Goal: Information Seeking & Learning: Learn about a topic

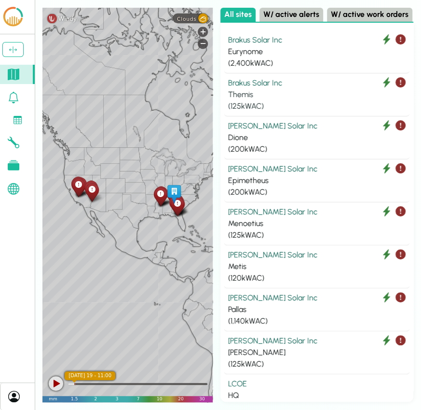
click at [273, 87] on div "Brakus Solar Inc" at bounding box center [317, 83] width 178 height 12
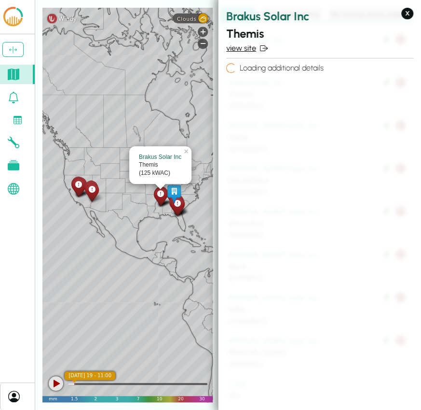
click at [250, 48] on link "view site" at bounding box center [319, 48] width 187 height 12
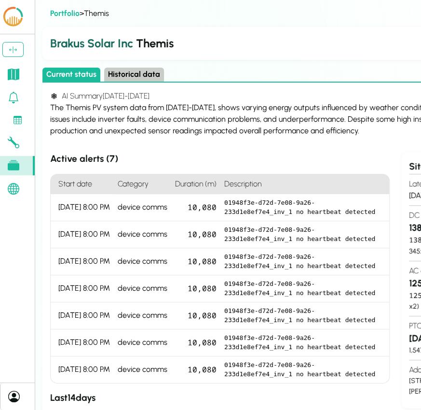
click at [141, 75] on button "Historical data" at bounding box center [134, 75] width 60 height 14
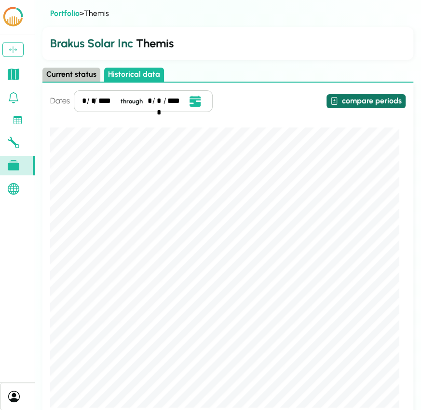
click at [364, 97] on button "compare periods" at bounding box center [366, 101] width 79 height 14
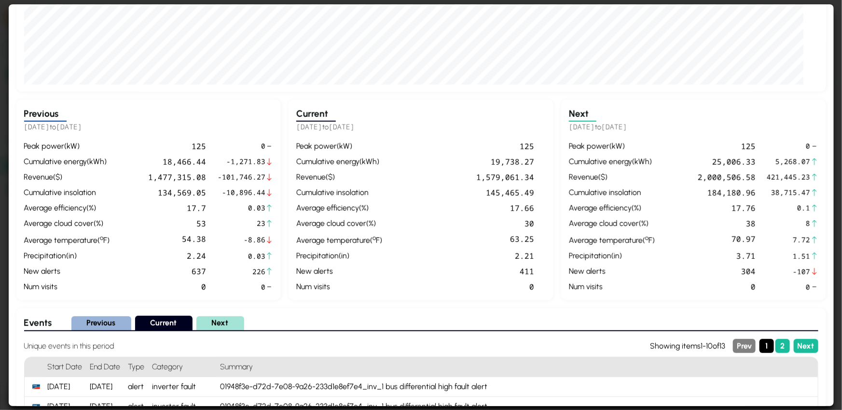
scroll to position [274, 0]
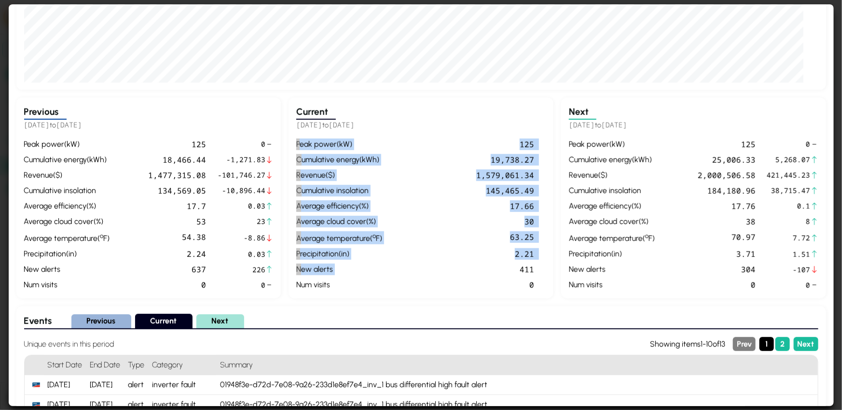
drag, startPoint x: 294, startPoint y: 140, endPoint x: 407, endPoint y: 267, distance: 171.3
click at [421, 267] on div "Current 2025-03-01 to 2025-03-31 peak power ( kW ) 125 cumulative energy ( kWh …" at bounding box center [693, 198] width 265 height 201
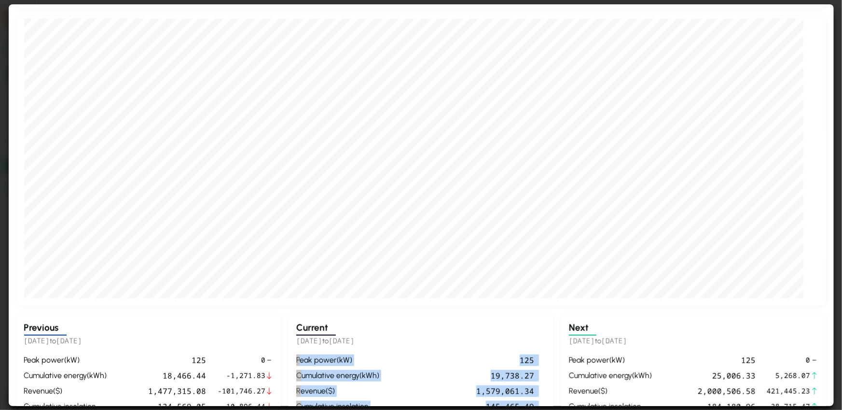
scroll to position [6, 0]
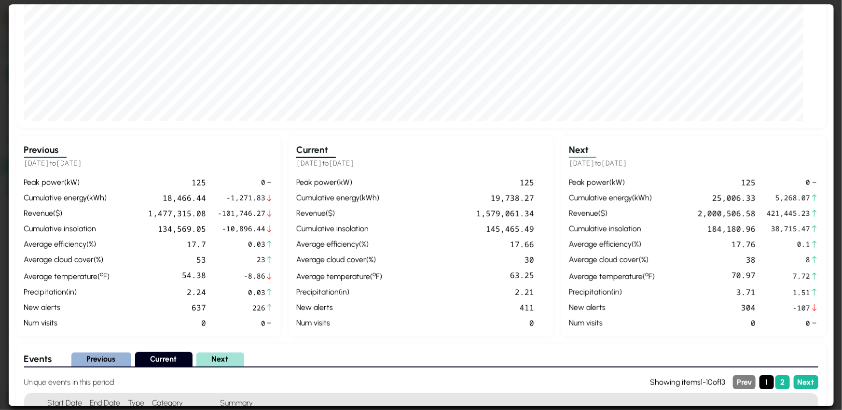
scroll to position [249, 0]
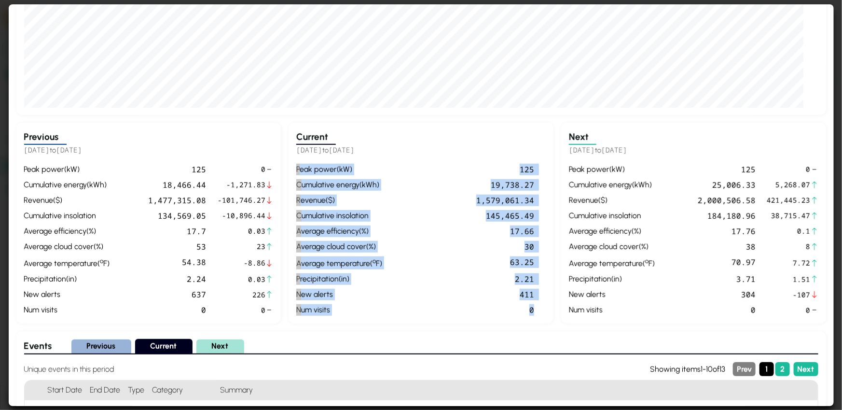
drag, startPoint x: 545, startPoint y: 317, endPoint x: 295, endPoint y: 165, distance: 292.9
click at [421, 165] on div "Current 2025-03-01 to 2025-03-31 peak power ( kW ) 125 cumulative energy ( kWh …" at bounding box center [693, 223] width 265 height 201
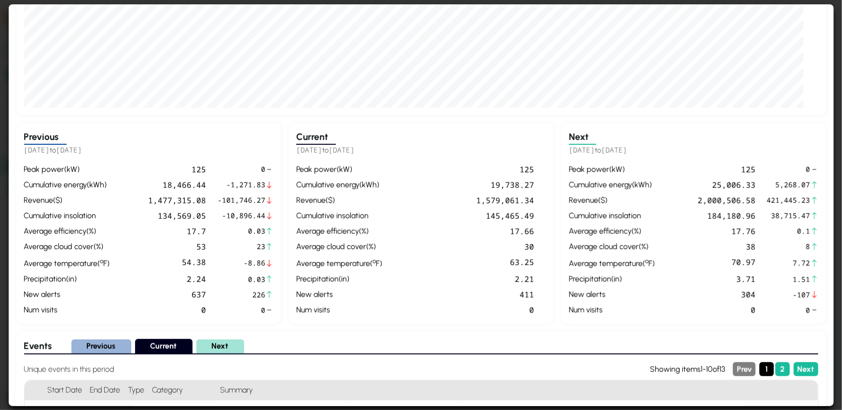
click at [311, 181] on div "cumulative energy ( kWh )" at bounding box center [339, 185] width 86 height 12
click at [299, 187] on div "cumulative energy ( kWh )" at bounding box center [339, 185] width 86 height 12
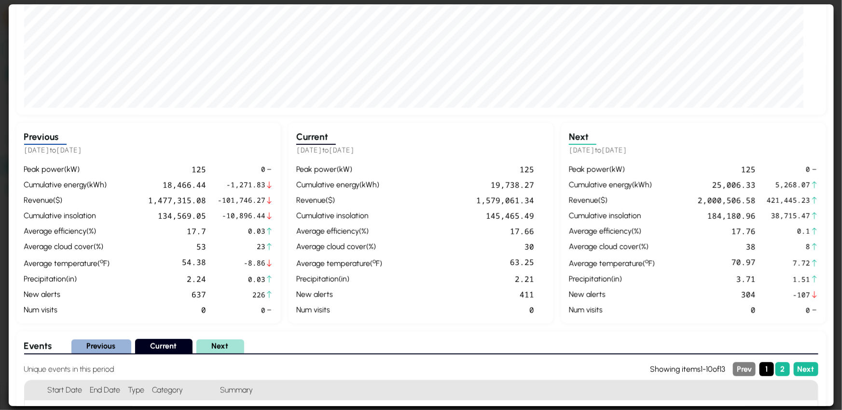
click at [298, 186] on div "cumulative energy ( kWh )" at bounding box center [339, 185] width 86 height 12
click at [298, 185] on div "cumulative energy ( kWh )" at bounding box center [339, 185] width 86 height 12
drag, startPoint x: 297, startPoint y: 185, endPoint x: 475, endPoint y: 186, distance: 177.7
click at [421, 186] on div "peak power ( kW ) 125 cumulative energy ( kWh ) 19,738.27 revenue ( $ ) 1,579,0…" at bounding box center [421, 240] width 250 height 152
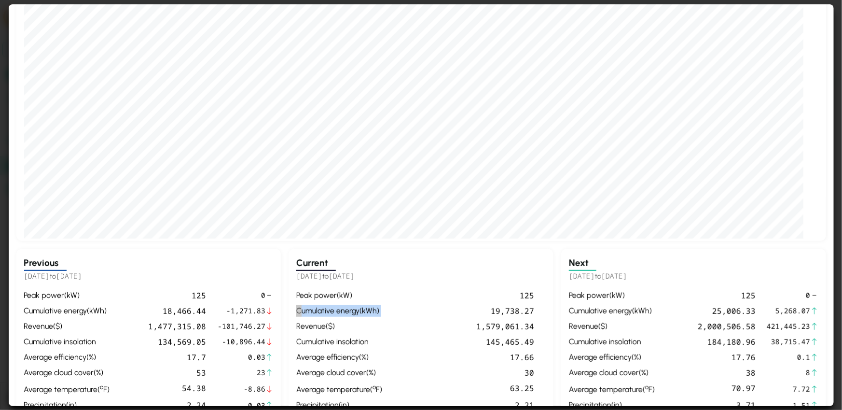
scroll to position [5, 0]
click at [421, 318] on div "peak power ( kW ) 125 cumulative energy ( kWh ) 19,738.27 revenue ( $ ) 1,579,0…" at bounding box center [421, 366] width 250 height 152
click at [415, 337] on div "145,465.49" at bounding box center [460, 342] width 148 height 12
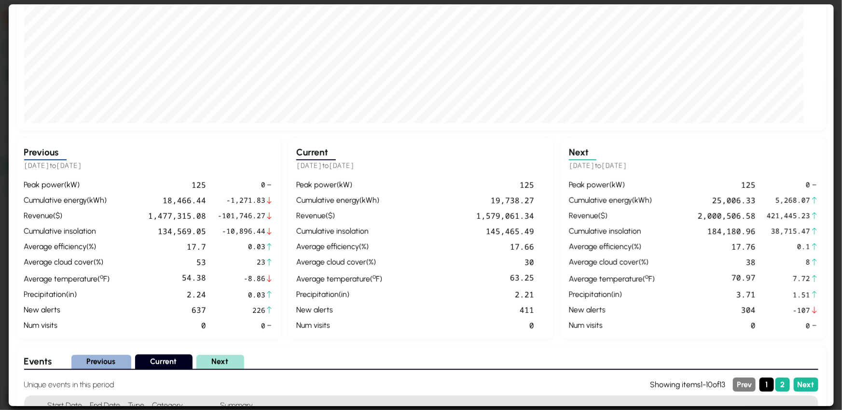
scroll to position [0, 0]
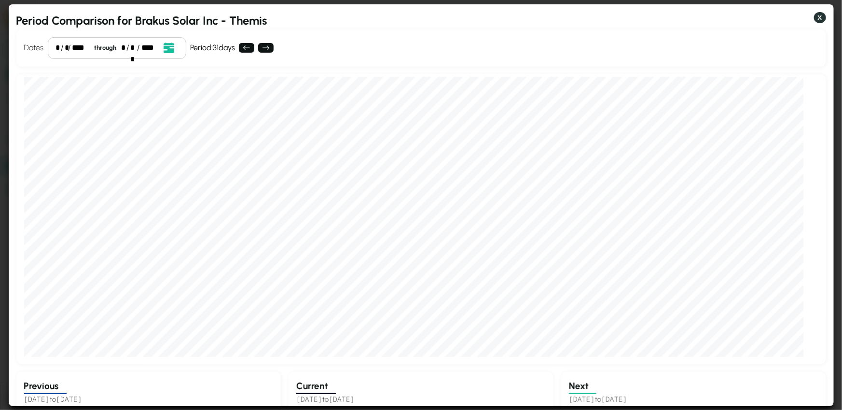
click at [421, 17] on button "X" at bounding box center [820, 18] width 12 height 12
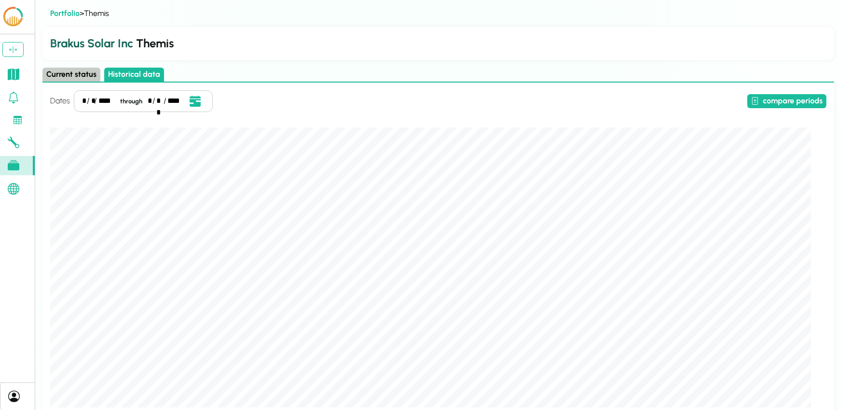
click at [18, 194] on icon at bounding box center [14, 189] width 12 height 12
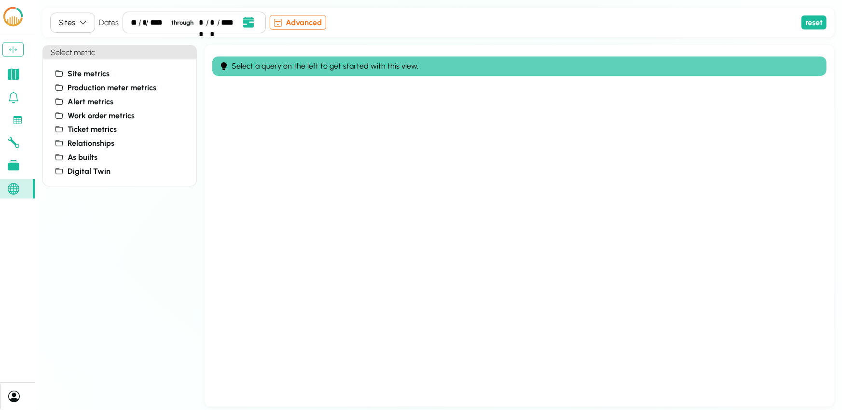
click at [15, 72] on icon at bounding box center [14, 75] width 12 height 12
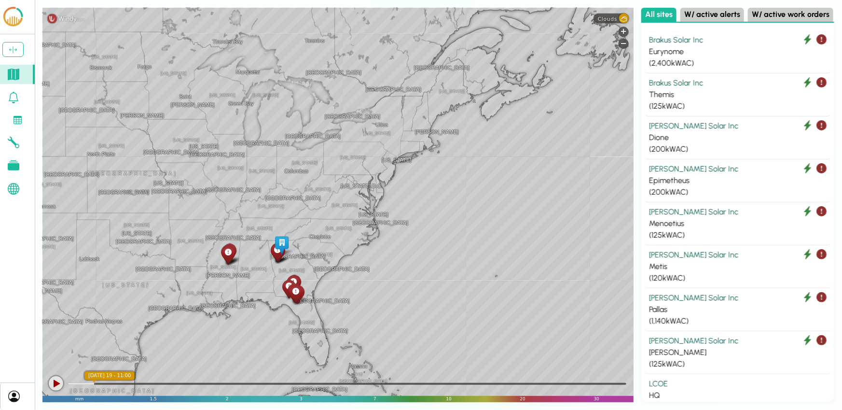
drag, startPoint x: 451, startPoint y: 158, endPoint x: 205, endPoint y: 216, distance: 252.5
click at [205, 216] on div "Phoenix Lubbock Albuquerque New Mexico Arizona Salt Lake City Utah Denver Color…" at bounding box center [337, 205] width 591 height 394
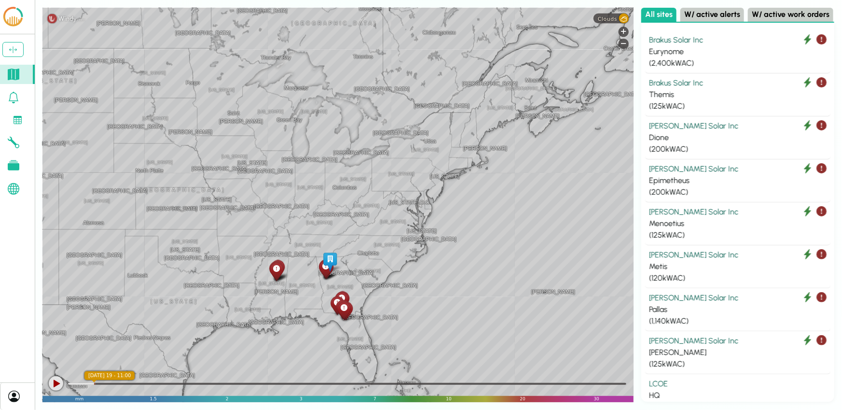
drag, startPoint x: 433, startPoint y: 293, endPoint x: 234, endPoint y: 265, distance: 201.3
click at [234, 265] on div "Chicago Marquette Detroit Timmins Sudbury Thunder Bay Green Bay Wisconsin Toron…" at bounding box center [337, 205] width 591 height 394
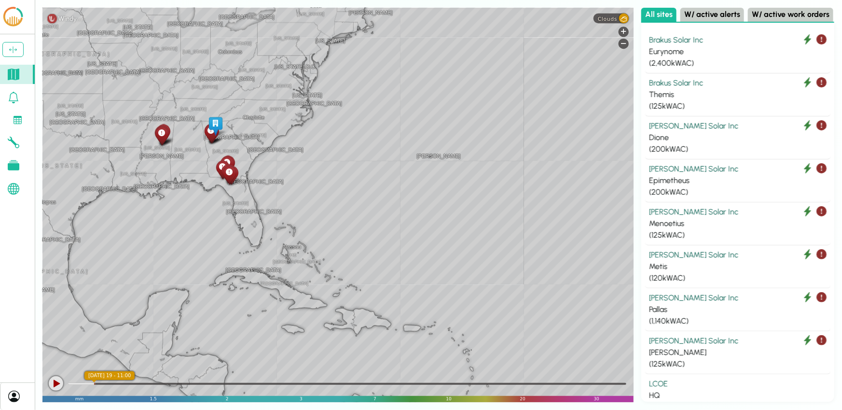
drag, startPoint x: 363, startPoint y: 274, endPoint x: 247, endPoint y: 138, distance: 178.8
click at [247, 138] on div "Chicago Marquette Detroit Timmins Sudbury Thunder Bay Green Bay Wisconsin Toron…" at bounding box center [337, 205] width 591 height 394
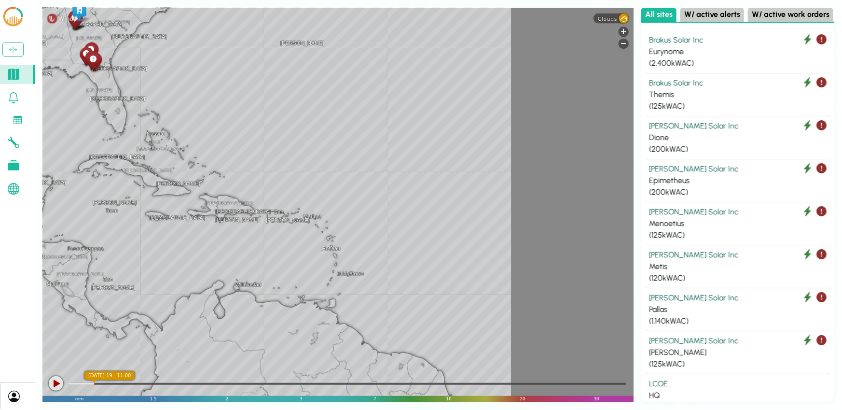
drag, startPoint x: 457, startPoint y: 274, endPoint x: 317, endPoint y: 160, distance: 180.1
click at [317, 159] on div "Chicago Marquette Detroit Timmins Sudbury Thunder Bay Green Bay Wisconsin Toron…" at bounding box center [337, 205] width 591 height 394
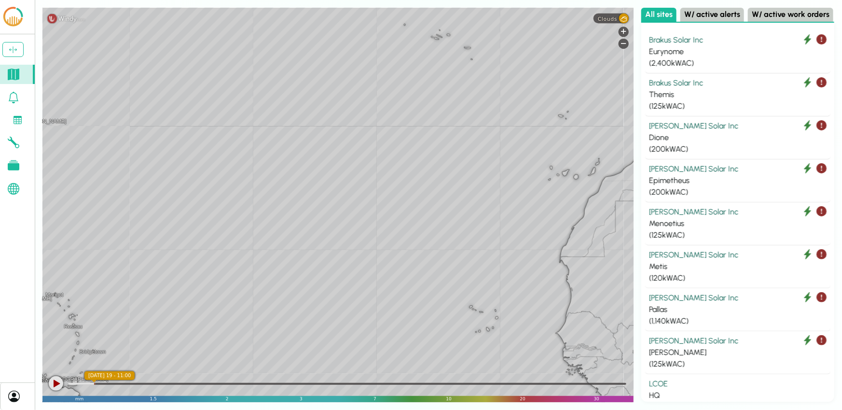
drag, startPoint x: 417, startPoint y: 227, endPoint x: 158, endPoint y: 224, distance: 258.8
click at [158, 224] on div "Chicago Marquette Detroit Timmins Sudbury Thunder Bay Green Bay Wisconsin Toron…" at bounding box center [337, 205] width 591 height 394
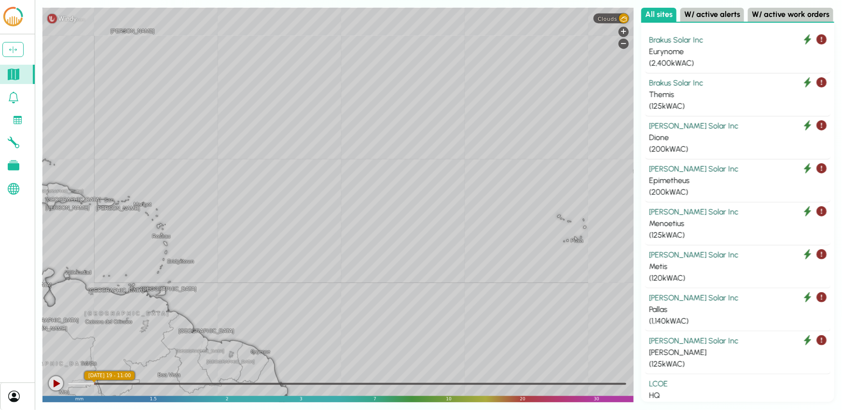
drag, startPoint x: 320, startPoint y: 279, endPoint x: 412, endPoint y: 269, distance: 93.2
click at [412, 269] on div "Chicago Marquette Detroit Timmins Sudbury Thunder Bay Green Bay Wisconsin Toron…" at bounding box center [337, 205] width 591 height 394
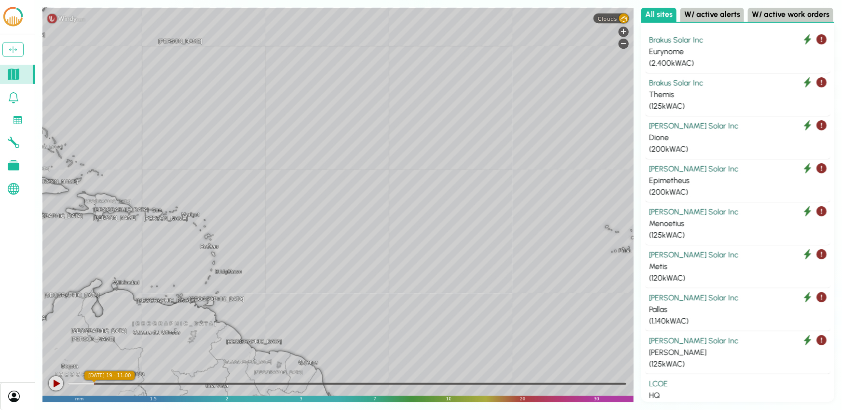
drag, startPoint x: 280, startPoint y: 250, endPoint x: 385, endPoint y: 302, distance: 117.4
click at [384, 302] on div "Chicago Marquette Detroit Timmins Sudbury Thunder Bay Green Bay Wisconsin Toron…" at bounding box center [337, 205] width 591 height 394
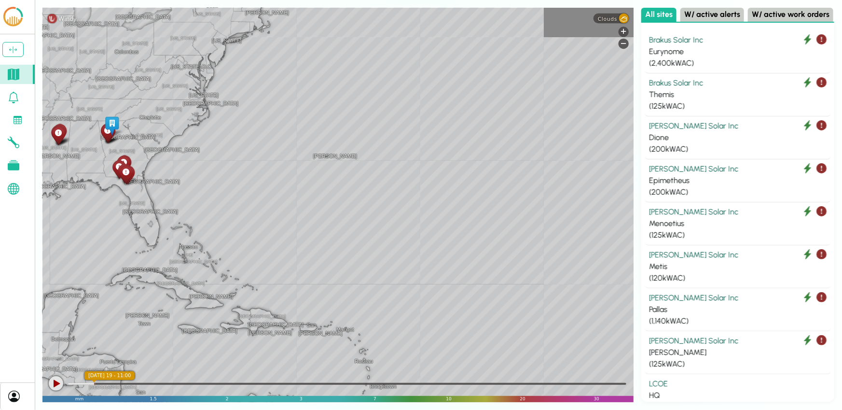
drag, startPoint x: 233, startPoint y: 205, endPoint x: 335, endPoint y: 280, distance: 126.0
click at [335, 280] on div "Chicago Marquette Detroit Timmins Sudbury Thunder Bay Green Bay Wisconsin Toron…" at bounding box center [337, 205] width 591 height 394
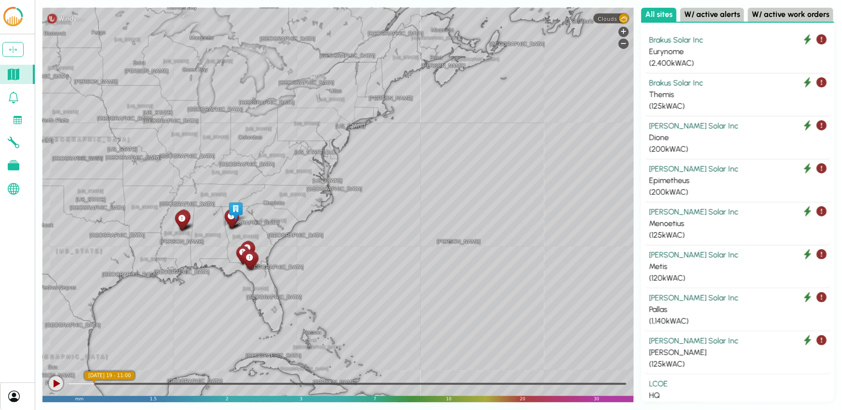
drag, startPoint x: 243, startPoint y: 179, endPoint x: 375, endPoint y: 238, distance: 144.8
click at [375, 238] on div "Chicago Marquette Detroit Timmins Sudbury Thunder Bay Green Bay Wisconsin Toron…" at bounding box center [337, 205] width 591 height 394
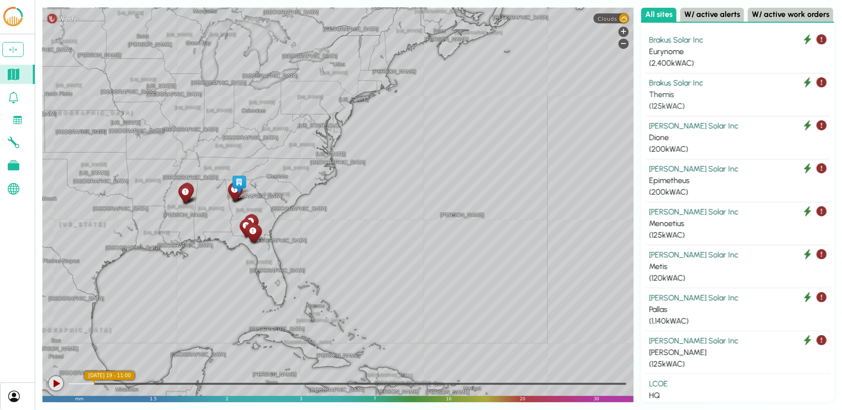
click at [421, 82] on div "Brakus Solar Inc" at bounding box center [738, 83] width 178 height 12
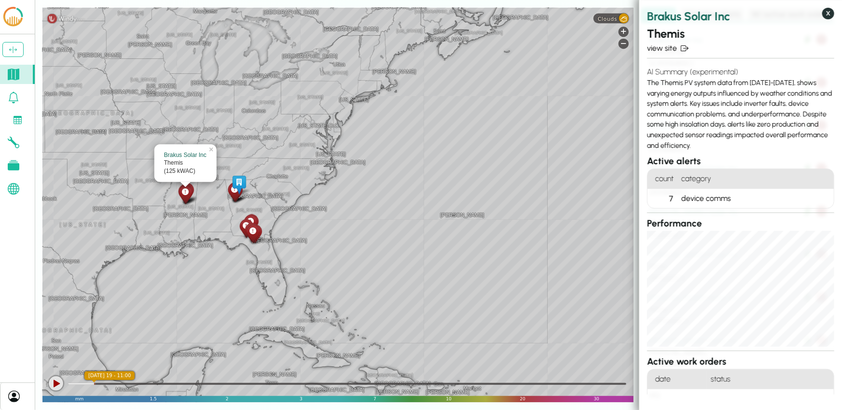
click at [421, 14] on button "X" at bounding box center [829, 14] width 12 height 12
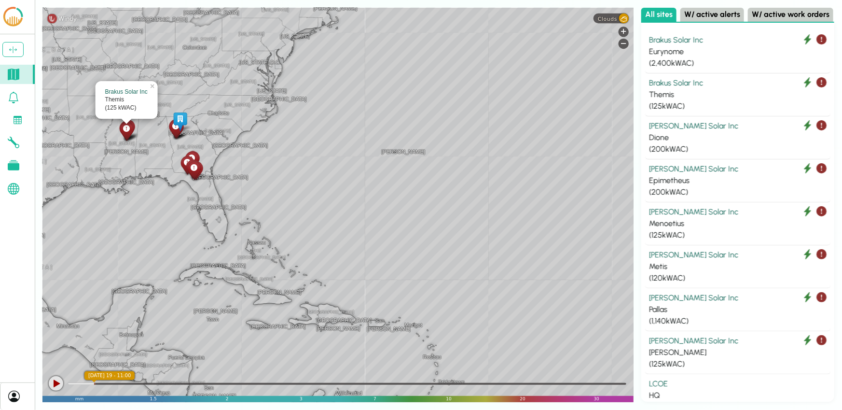
drag, startPoint x: 452, startPoint y: 327, endPoint x: 346, endPoint y: 227, distance: 145.5
click at [346, 227] on div "Chicago Marquette Detroit Timmins Sudbury Thunder Bay Green Bay Wisconsin Toron…" at bounding box center [337, 205] width 591 height 394
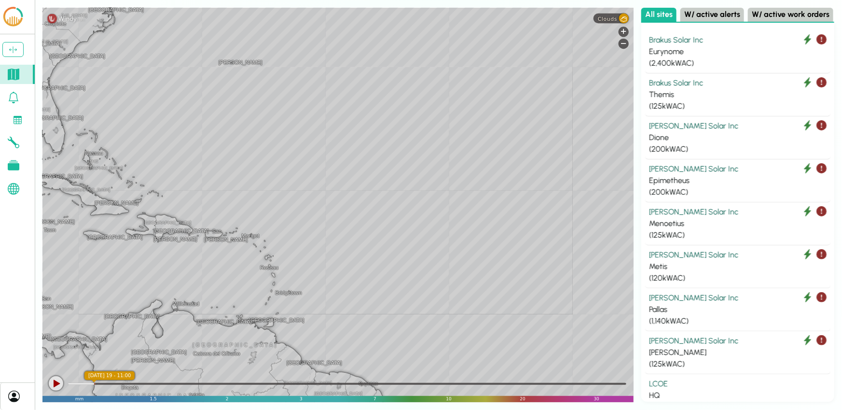
drag, startPoint x: 445, startPoint y: 308, endPoint x: 326, endPoint y: 252, distance: 131.5
click at [326, 252] on div "Chicago Marquette Detroit Timmins Sudbury Thunder Bay Green Bay Wisconsin Toron…" at bounding box center [337, 205] width 591 height 394
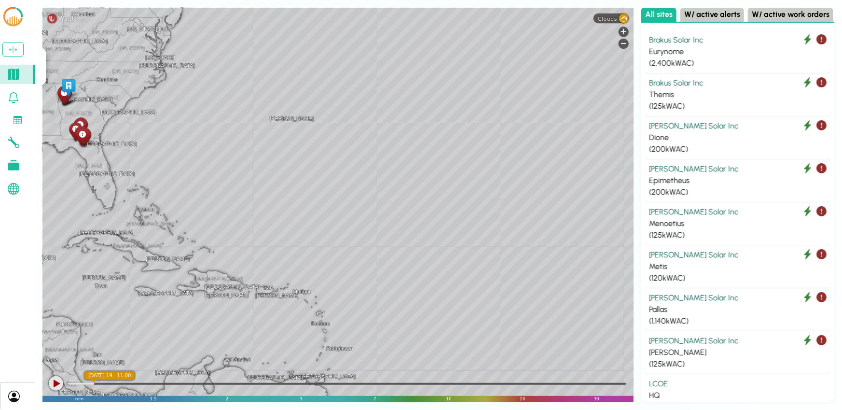
drag, startPoint x: 368, startPoint y: 171, endPoint x: 435, endPoint y: 238, distance: 95.2
click at [421, 238] on div "Chicago Marquette Detroit Timmins Sudbury Thunder Bay Green Bay Wisconsin Toron…" at bounding box center [337, 205] width 591 height 394
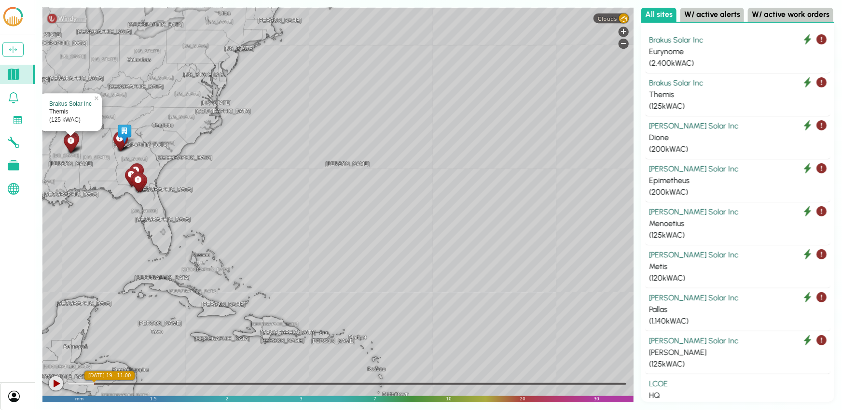
drag, startPoint x: 312, startPoint y: 201, endPoint x: 361, endPoint y: 252, distance: 70.7
click at [361, 252] on div "Chicago Marquette Detroit Timmins Sudbury Thunder Bay Green Bay Wisconsin Toron…" at bounding box center [337, 205] width 591 height 394
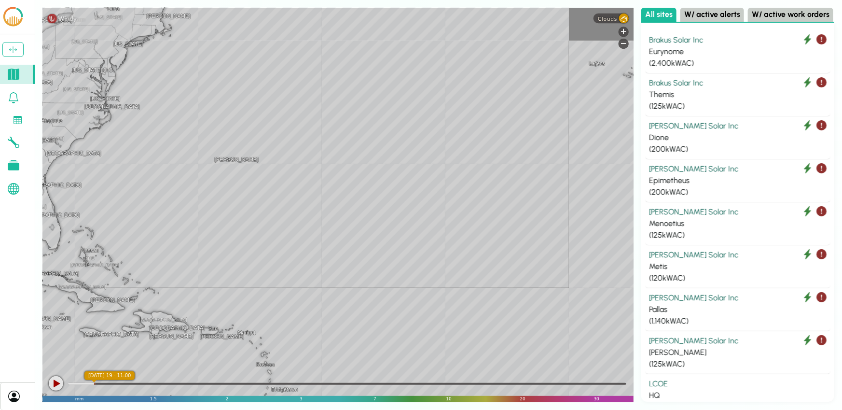
drag, startPoint x: 608, startPoint y: 305, endPoint x: 355, endPoint y: 281, distance: 254.0
click at [355, 281] on div "Chicago Marquette Detroit Timmins Sudbury Thunder Bay Green Bay Wisconsin Toron…" at bounding box center [337, 205] width 591 height 394
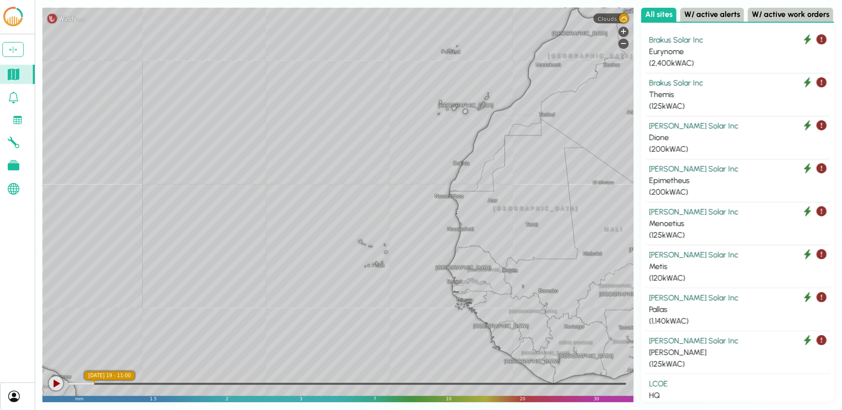
drag, startPoint x: 443, startPoint y: 342, endPoint x: 275, endPoint y: 239, distance: 197.1
click at [268, 238] on div "Chicago Marquette Detroit Timmins Sudbury Thunder Bay Green Bay Wisconsin Toron…" at bounding box center [337, 205] width 591 height 394
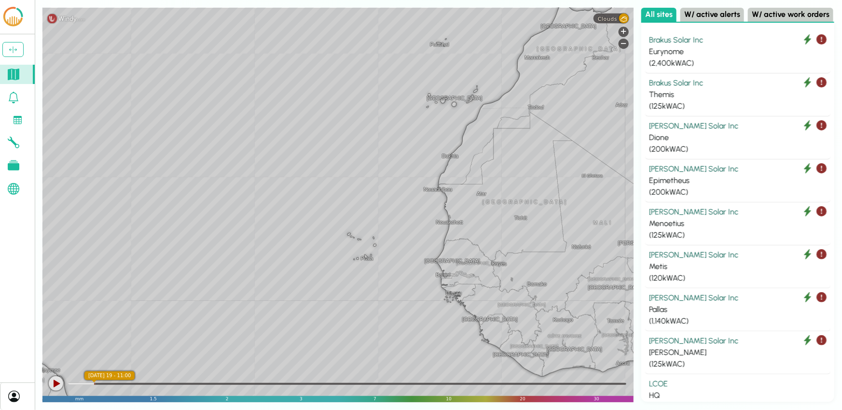
click at [334, 251] on div "Chicago Marquette Detroit Timmins Sudbury Thunder Bay Green Bay Wisconsin Toron…" at bounding box center [337, 205] width 591 height 394
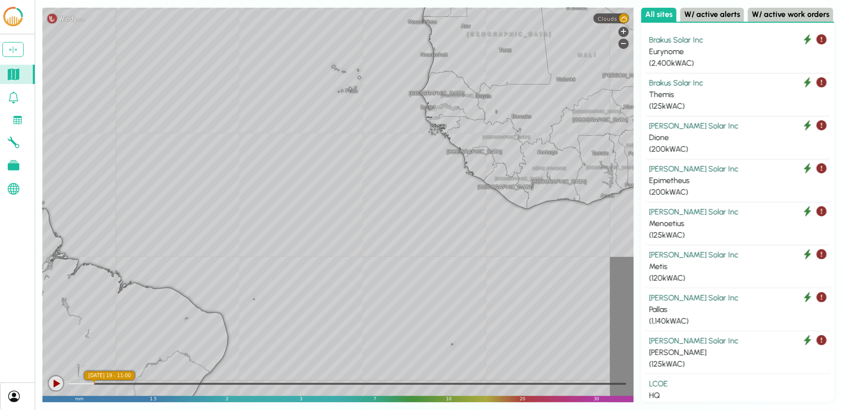
drag, startPoint x: 381, startPoint y: 268, endPoint x: 364, endPoint y: 93, distance: 175.5
click at [364, 93] on div "Chicago Marquette Detroit Timmins Sudbury Thunder Bay Green Bay Wisconsin Toron…" at bounding box center [337, 205] width 591 height 394
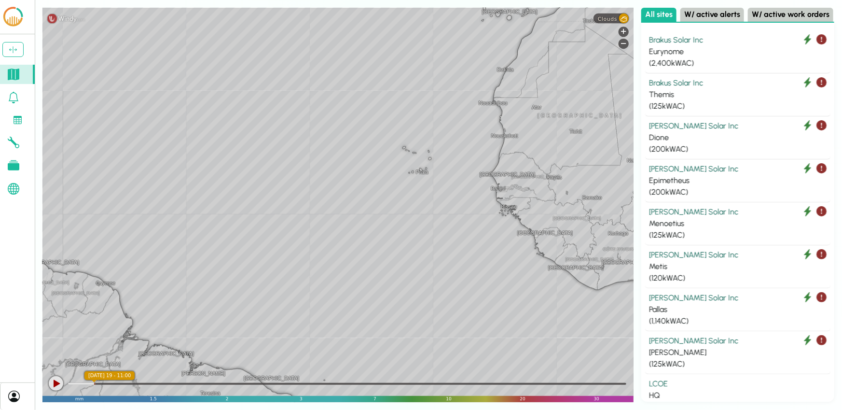
drag, startPoint x: 199, startPoint y: 136, endPoint x: 272, endPoint y: 220, distance: 111.5
click at [273, 220] on div "Chicago Marquette Detroit Timmins Sudbury Thunder Bay Green Bay Wisconsin Toron…" at bounding box center [337, 205] width 591 height 394
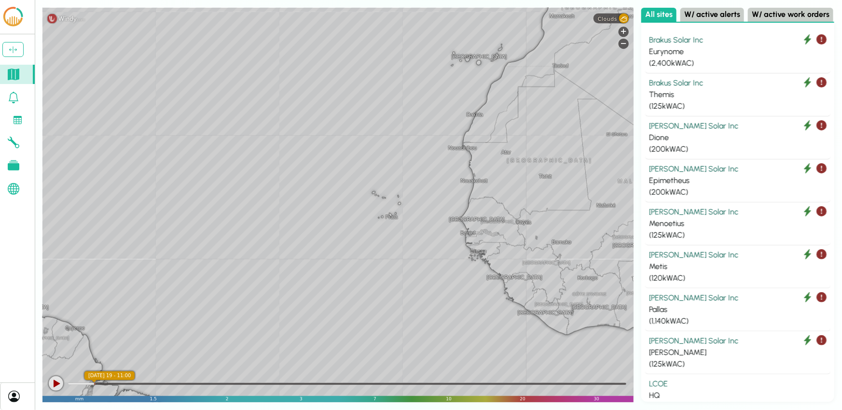
drag, startPoint x: 164, startPoint y: 112, endPoint x: 136, endPoint y: 160, distance: 55.4
click at [136, 160] on div "Chicago Marquette Detroit Timmins Sudbury Thunder Bay Green Bay Wisconsin Toron…" at bounding box center [337, 205] width 591 height 394
click at [55, 383] on div at bounding box center [56, 383] width 14 height 14
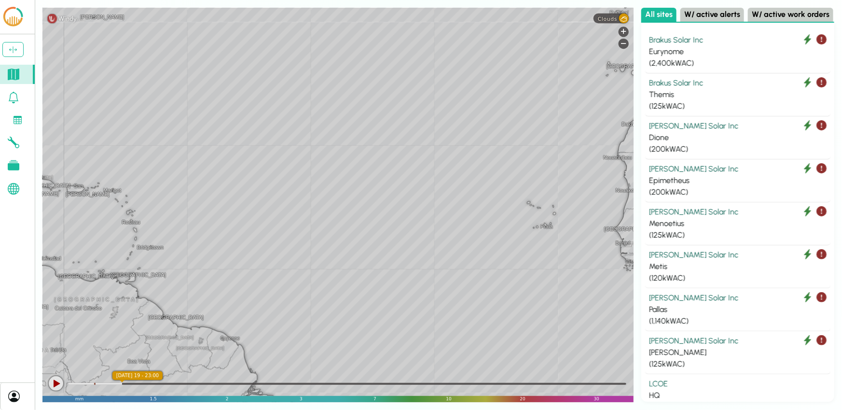
drag, startPoint x: 94, startPoint y: 210, endPoint x: 292, endPoint y: 227, distance: 198.7
click at [293, 230] on div "Chicago Marquette Detroit Timmins Sudbury Thunder Bay Green Bay Wisconsin Toron…" at bounding box center [337, 205] width 591 height 394
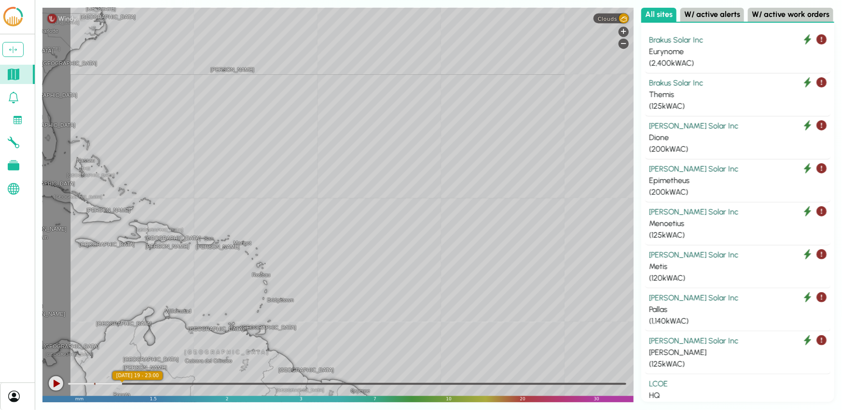
drag, startPoint x: 222, startPoint y: 177, endPoint x: 342, endPoint y: 240, distance: 136.0
click at [342, 240] on div "Chicago Marquette Detroit Timmins Sudbury Thunder Bay Green Bay Wisconsin Toron…" at bounding box center [337, 205] width 591 height 394
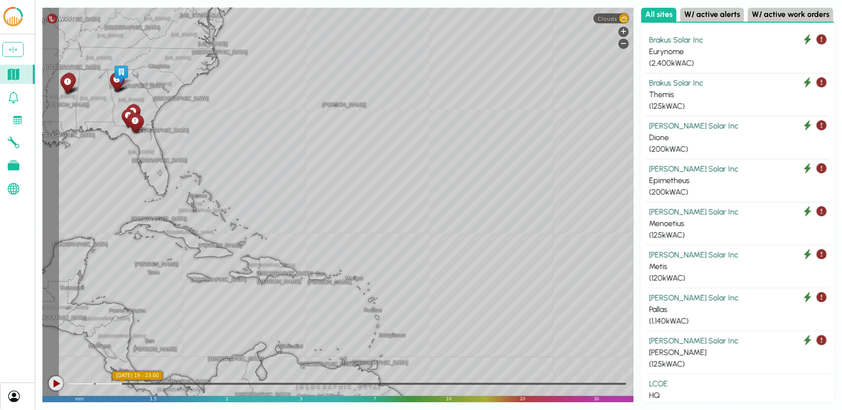
drag, startPoint x: 185, startPoint y: 136, endPoint x: 269, endPoint y: 153, distance: 86.3
click at [269, 153] on div "Chicago Marquette Detroit Timmins Sudbury Thunder Bay Green Bay Wisconsin Toron…" at bounding box center [337, 205] width 591 height 394
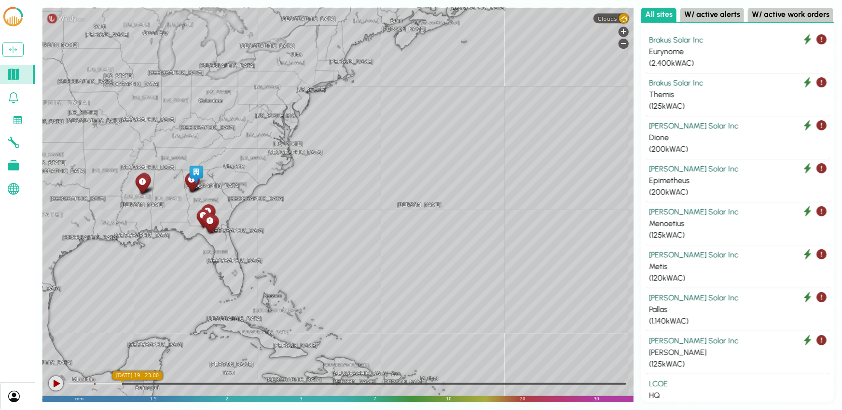
drag, startPoint x: 247, startPoint y: 143, endPoint x: 317, endPoint y: 241, distance: 120.7
click at [317, 241] on div "Chicago Marquette Detroit Timmins Sudbury Thunder Bay Green Bay Wisconsin Toron…" at bounding box center [337, 205] width 591 height 394
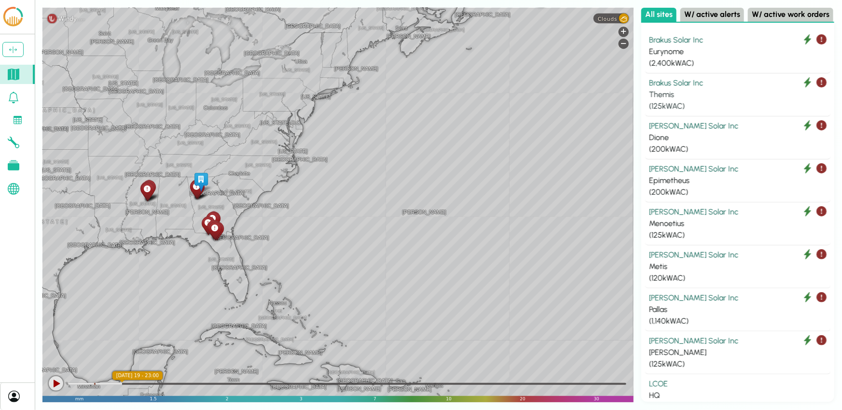
click at [421, 85] on div "Brakus Solar Inc" at bounding box center [738, 83] width 178 height 12
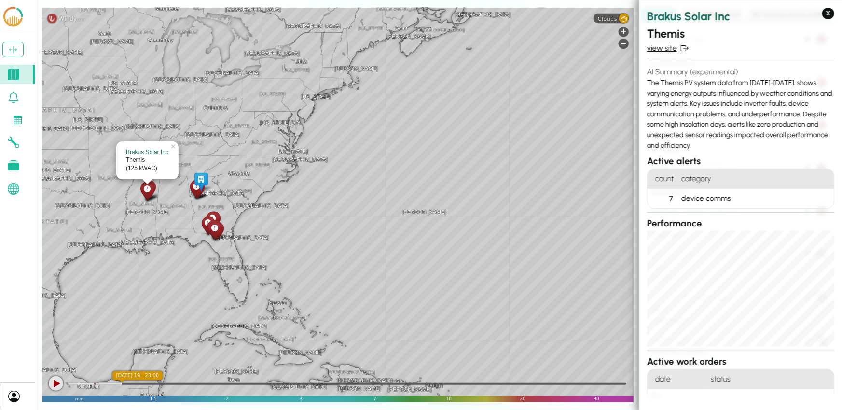
click at [421, 48] on link "view site" at bounding box center [740, 48] width 187 height 12
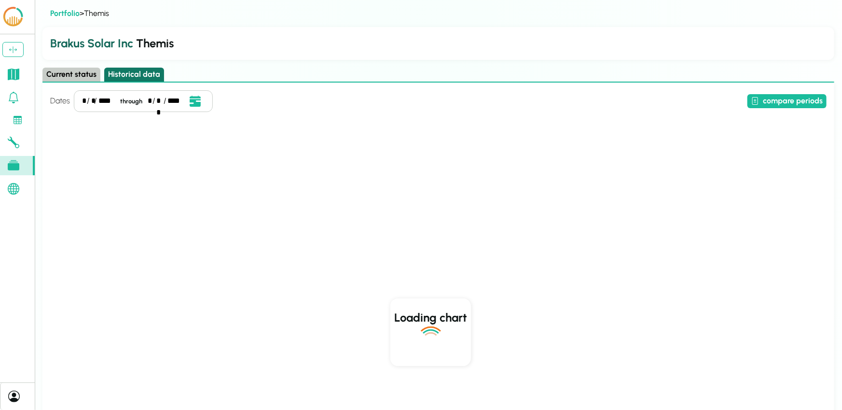
click at [129, 70] on button "Historical data" at bounding box center [134, 75] width 60 height 14
click at [72, 75] on button "Current status" at bounding box center [71, 75] width 58 height 14
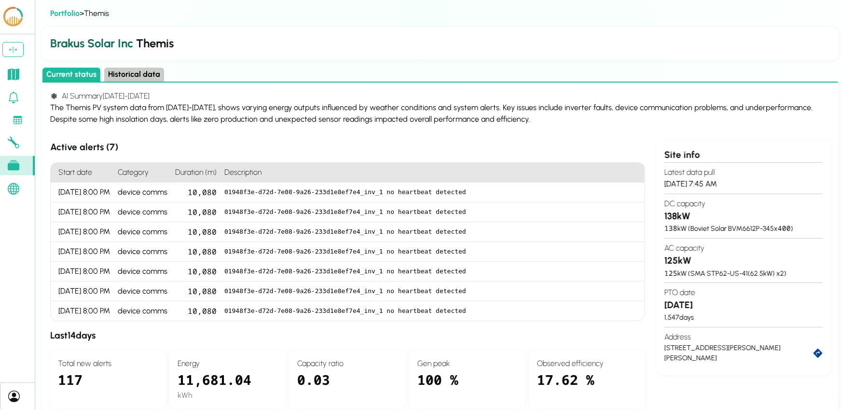
click at [117, 73] on button "Historical data" at bounding box center [134, 75] width 60 height 14
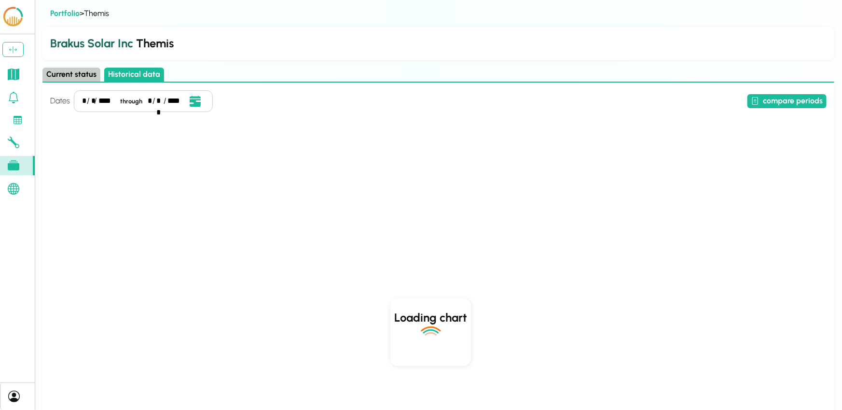
click at [76, 76] on button "Current status" at bounding box center [71, 75] width 58 height 14
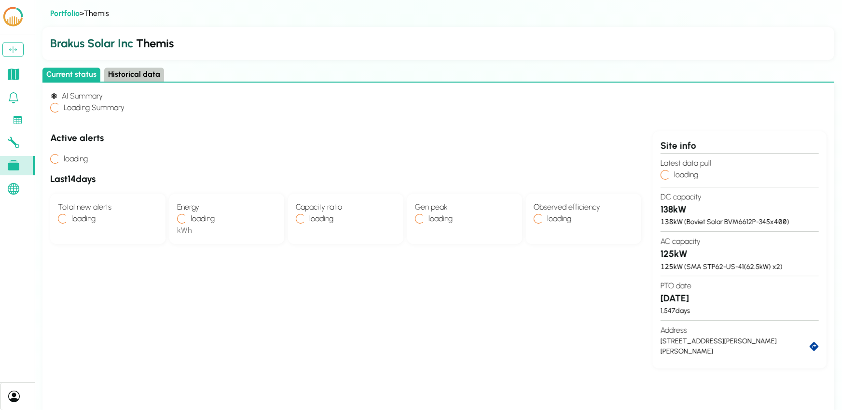
click at [116, 75] on button "Historical data" at bounding box center [134, 75] width 60 height 14
click at [82, 71] on button "Current status" at bounding box center [71, 75] width 58 height 14
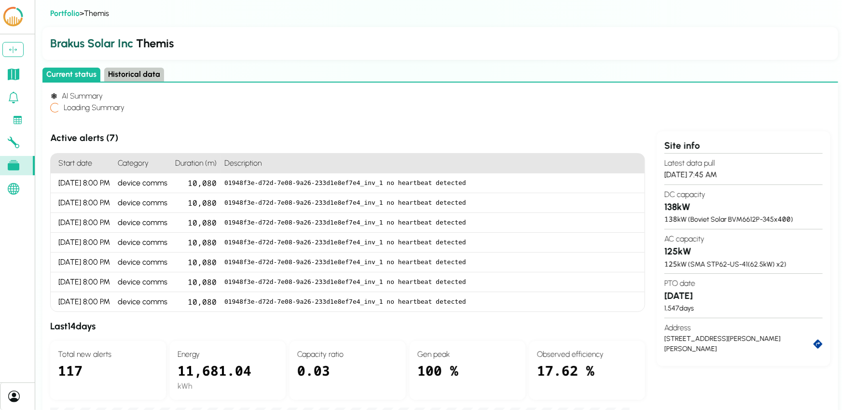
click at [115, 76] on button "Historical data" at bounding box center [134, 75] width 60 height 14
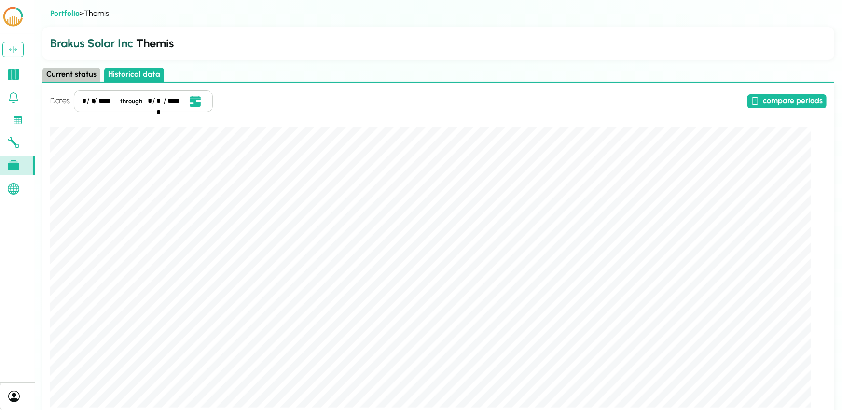
click at [77, 75] on button "Current status" at bounding box center [71, 75] width 58 height 14
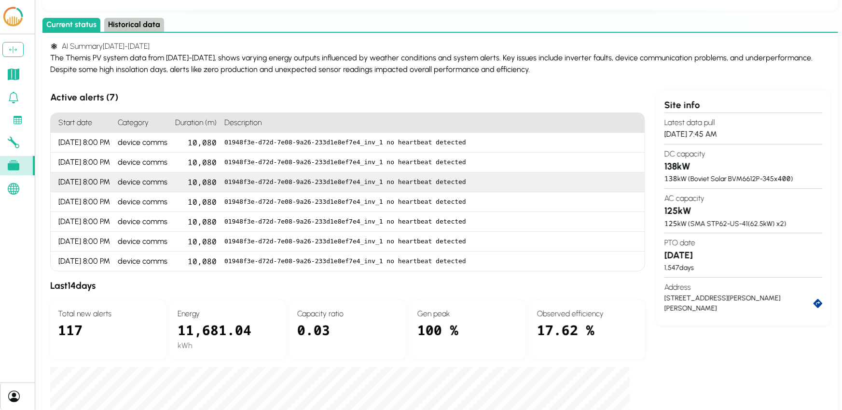
scroll to position [51, 0]
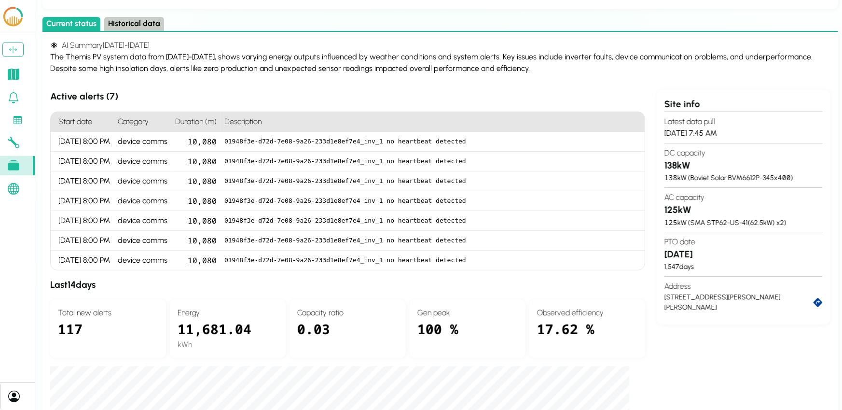
click at [131, 25] on button "Historical data" at bounding box center [134, 24] width 60 height 14
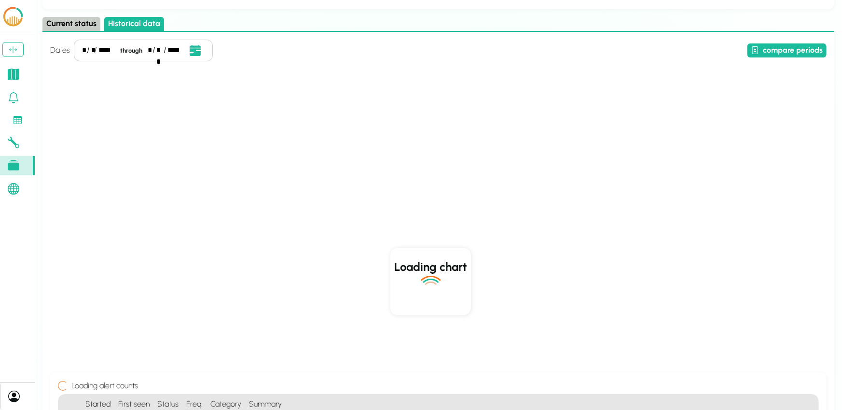
scroll to position [0, 0]
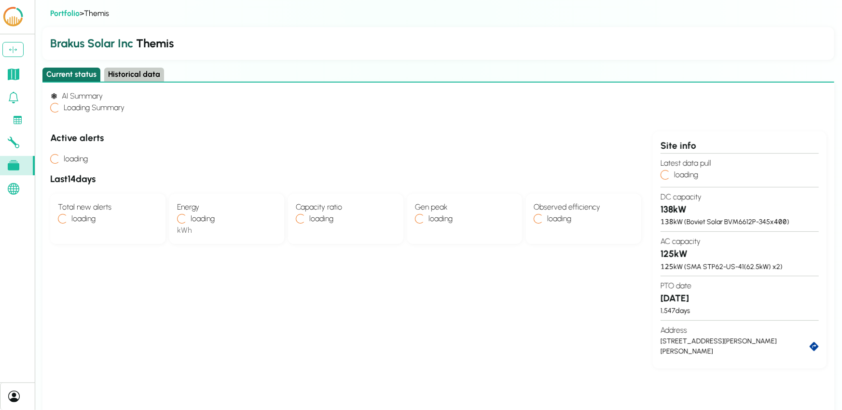
click at [86, 73] on button "Current status" at bounding box center [71, 75] width 58 height 14
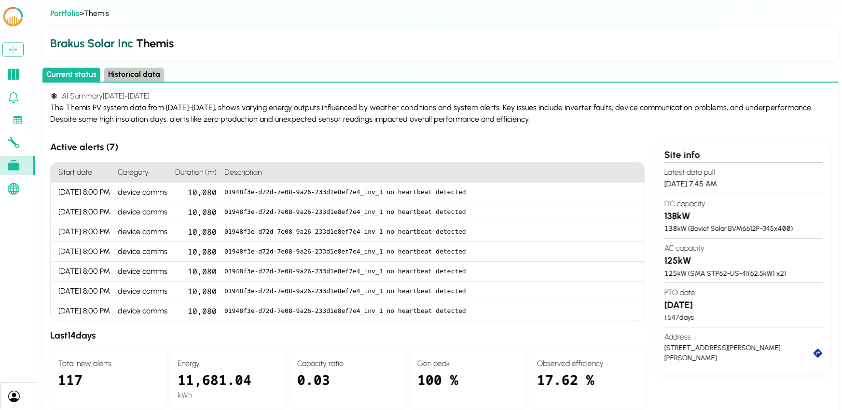
click at [238, 104] on div "The Themis PV system data from August 4-18, 2025, shows varying energy outputs …" at bounding box center [440, 113] width 781 height 23
click at [138, 73] on button "Historical data" at bounding box center [134, 75] width 60 height 14
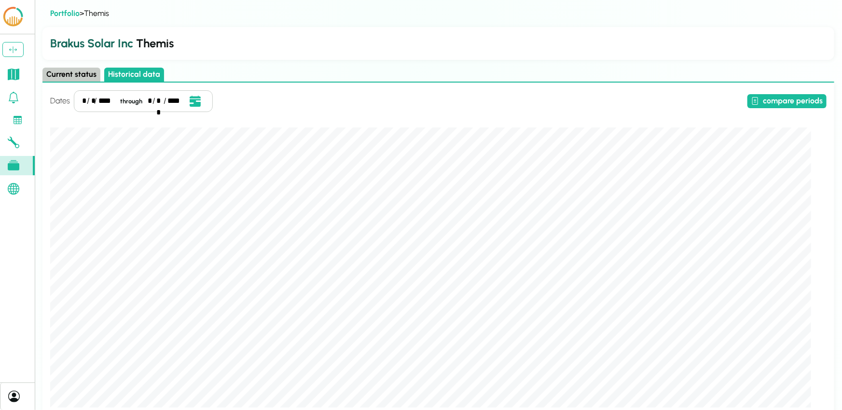
click at [70, 70] on button "Current status" at bounding box center [71, 75] width 58 height 14
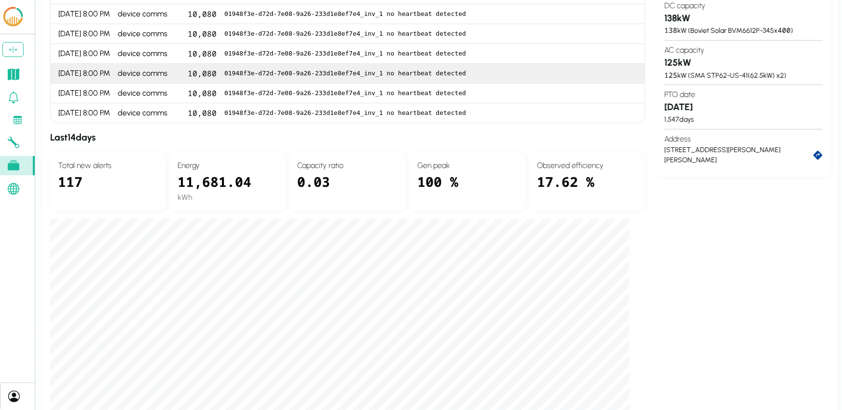
scroll to position [122, 0]
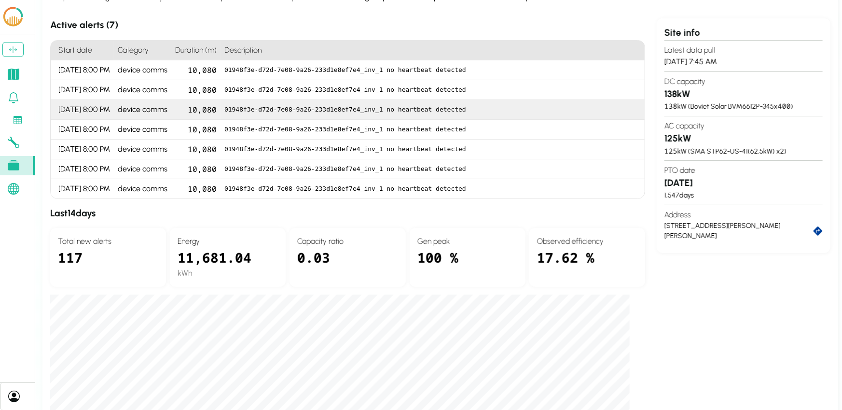
click at [213, 108] on div "10,080" at bounding box center [195, 110] width 49 height 20
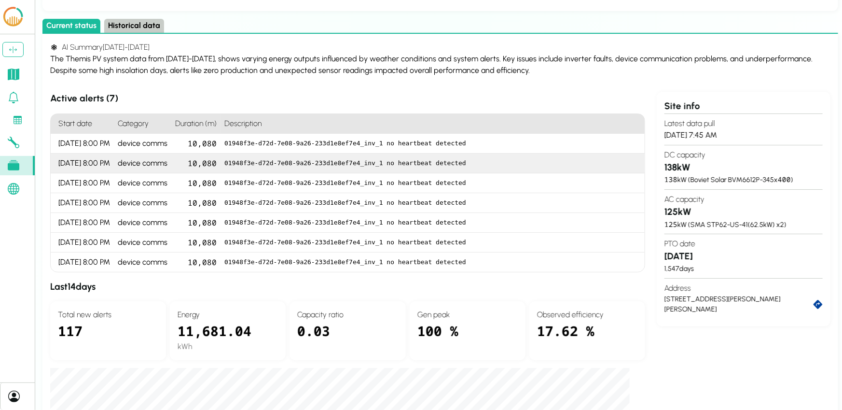
scroll to position [0, 0]
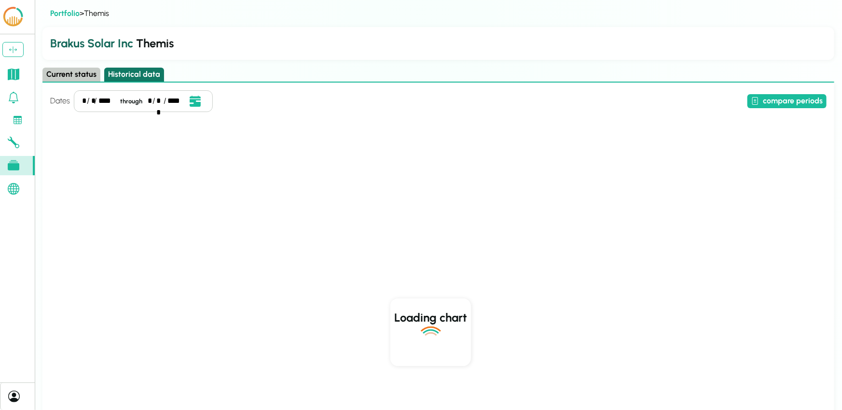
click at [140, 80] on button "Historical data" at bounding box center [134, 75] width 60 height 14
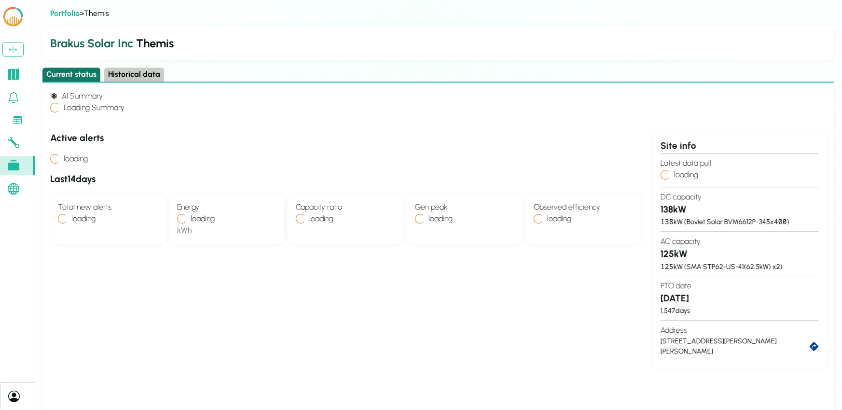
click at [74, 74] on button "Current status" at bounding box center [71, 75] width 58 height 14
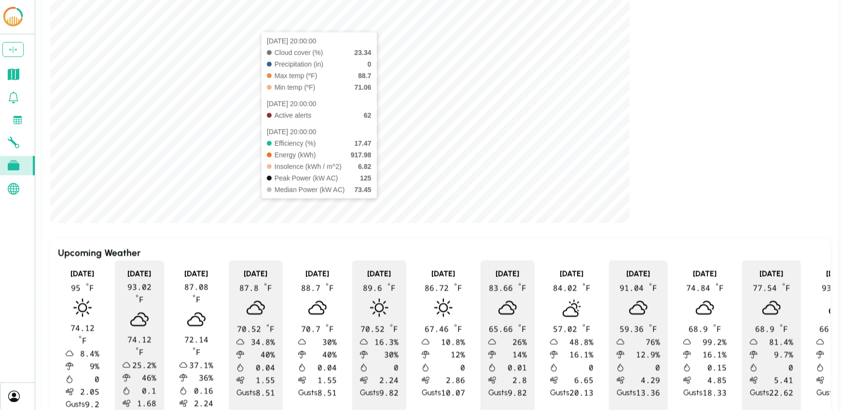
scroll to position [550, 0]
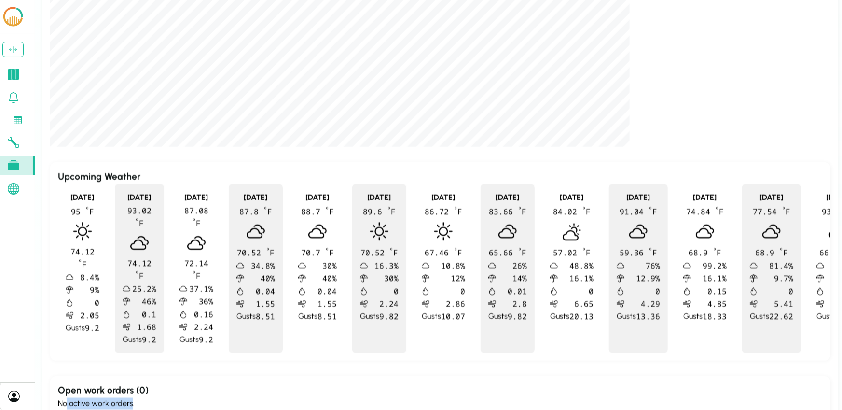
drag, startPoint x: 68, startPoint y: 380, endPoint x: 131, endPoint y: 387, distance: 64.1
click at [131, 387] on div "Open work orders ( 0 ) No active work orders." at bounding box center [440, 396] width 781 height 41
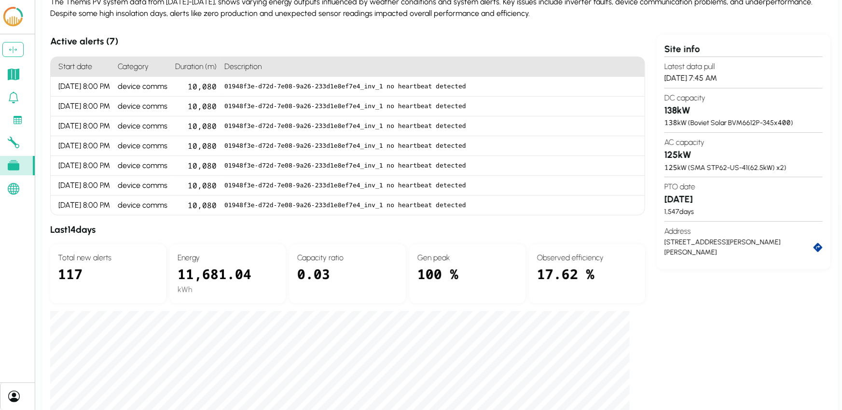
scroll to position [0, 0]
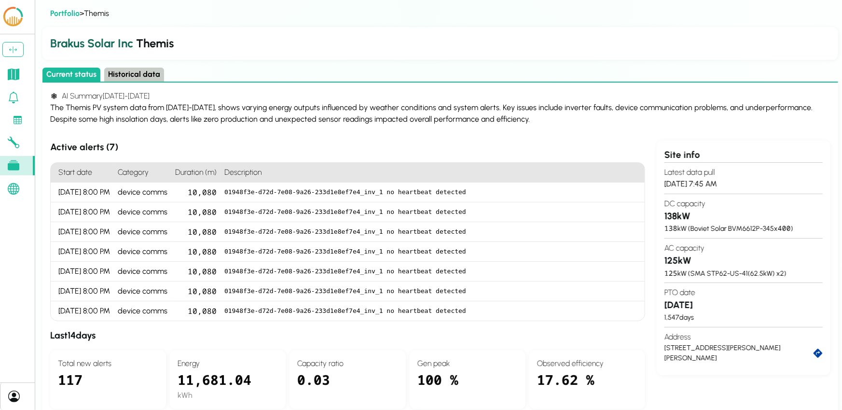
click at [144, 74] on button "Historical data" at bounding box center [134, 75] width 60 height 14
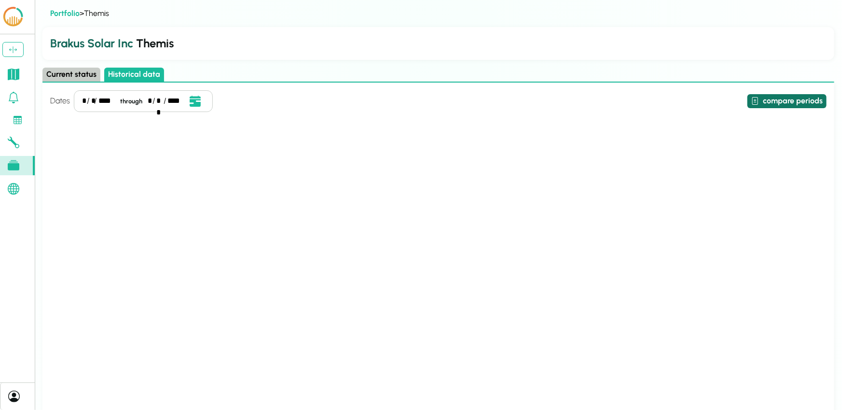
click at [421, 99] on button "compare periods" at bounding box center [787, 101] width 79 height 14
click at [12, 100] on icon at bounding box center [14, 98] width 12 height 12
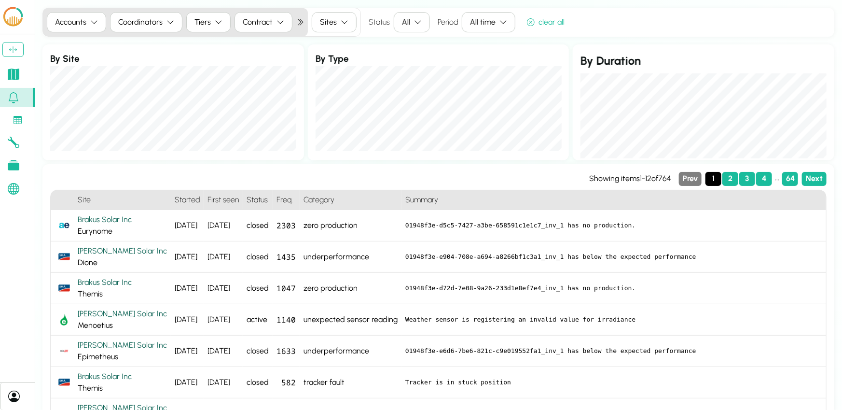
click at [18, 122] on icon at bounding box center [18, 120] width 9 height 9
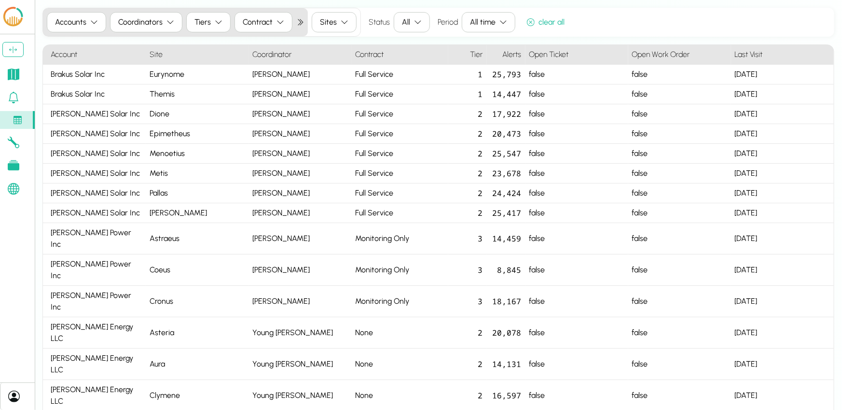
click at [16, 102] on icon at bounding box center [14, 98] width 12 height 12
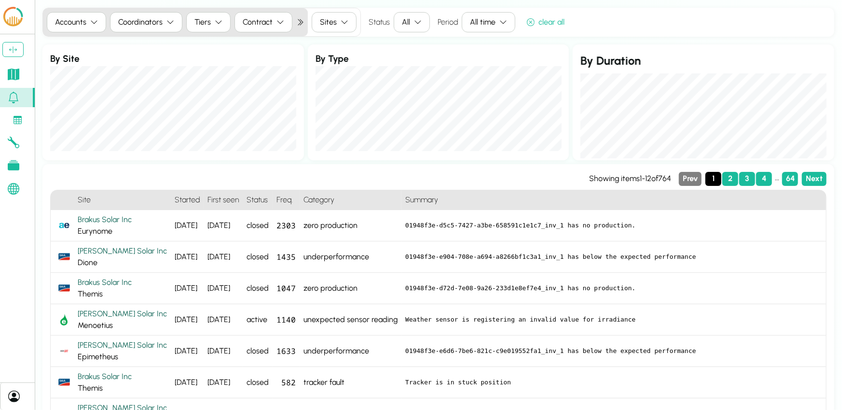
click at [21, 121] on icon at bounding box center [18, 120] width 9 height 9
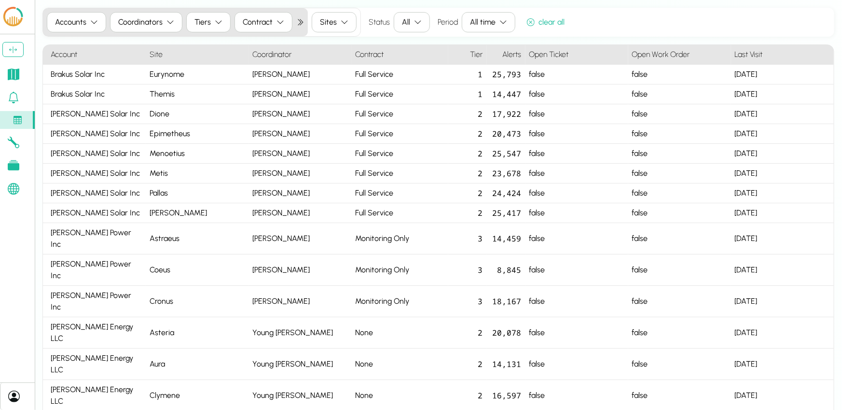
click at [14, 99] on icon at bounding box center [14, 98] width 12 height 12
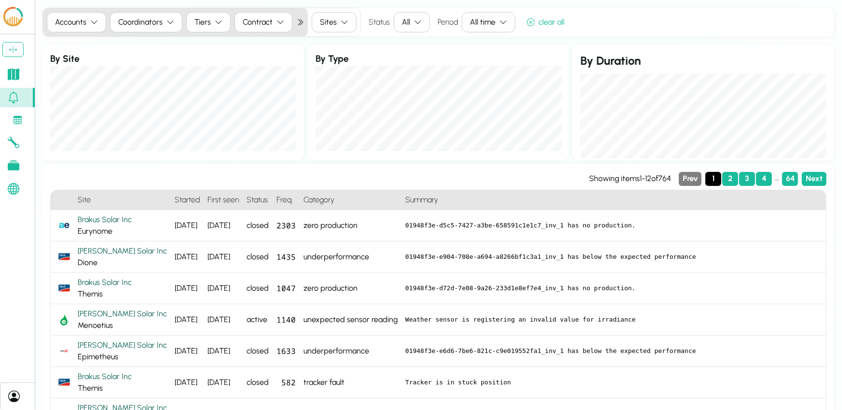
click at [16, 168] on icon at bounding box center [14, 165] width 12 height 10
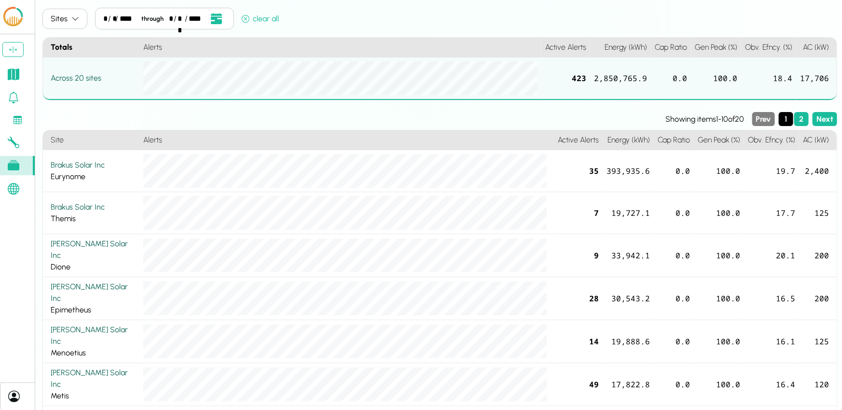
click at [21, 147] on link at bounding box center [17, 142] width 35 height 19
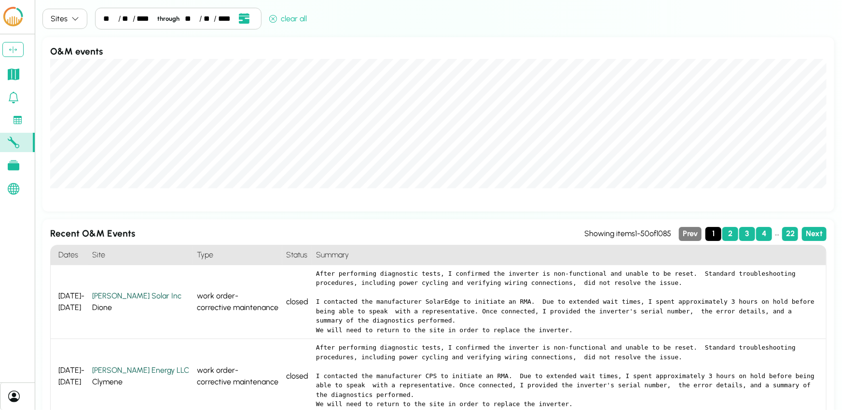
click at [18, 166] on icon at bounding box center [14, 165] width 12 height 10
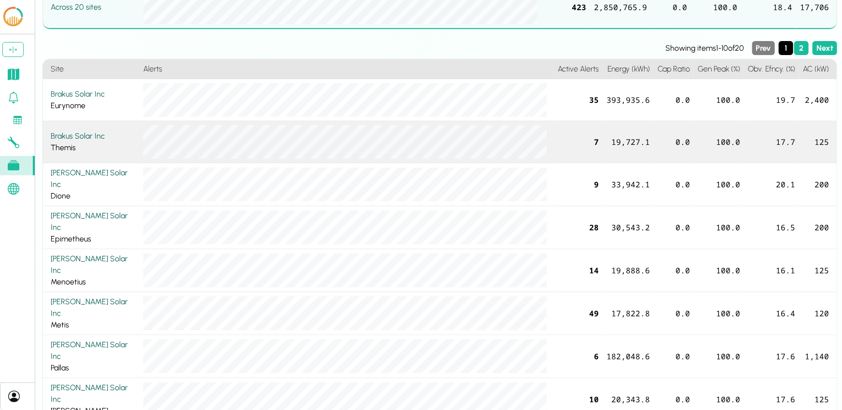
scroll to position [70, 0]
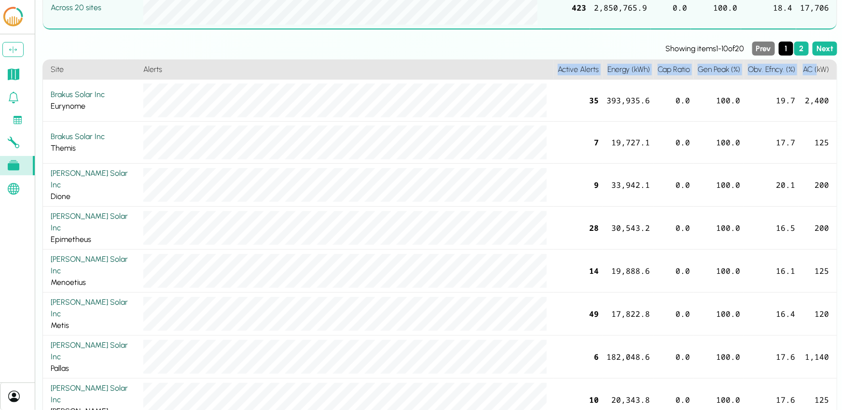
drag, startPoint x: 813, startPoint y: 68, endPoint x: 554, endPoint y: 73, distance: 259.3
click at [0, 0] on li "Site Alerts Active Alerts Energy (kWh) Cap Ratio Gen Peak (%) Obv. Efncy. (%) A…" at bounding box center [0, 0] width 0 height 0
click at [16, 196] on link at bounding box center [17, 188] width 35 height 19
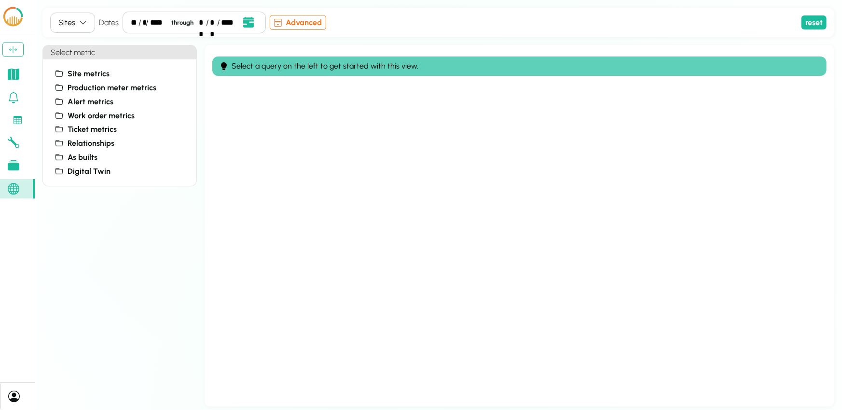
click at [6, 160] on link at bounding box center [17, 165] width 35 height 19
